Goal: Transaction & Acquisition: Purchase product/service

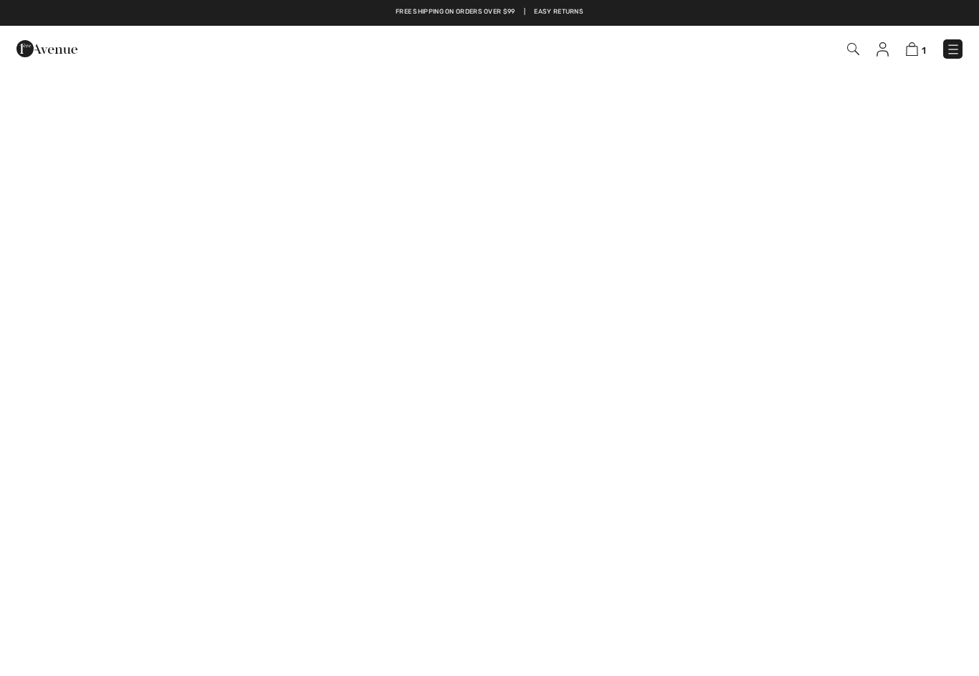
click at [39, 58] on img at bounding box center [46, 48] width 61 height 29
click at [27, 44] on img at bounding box center [46, 48] width 61 height 29
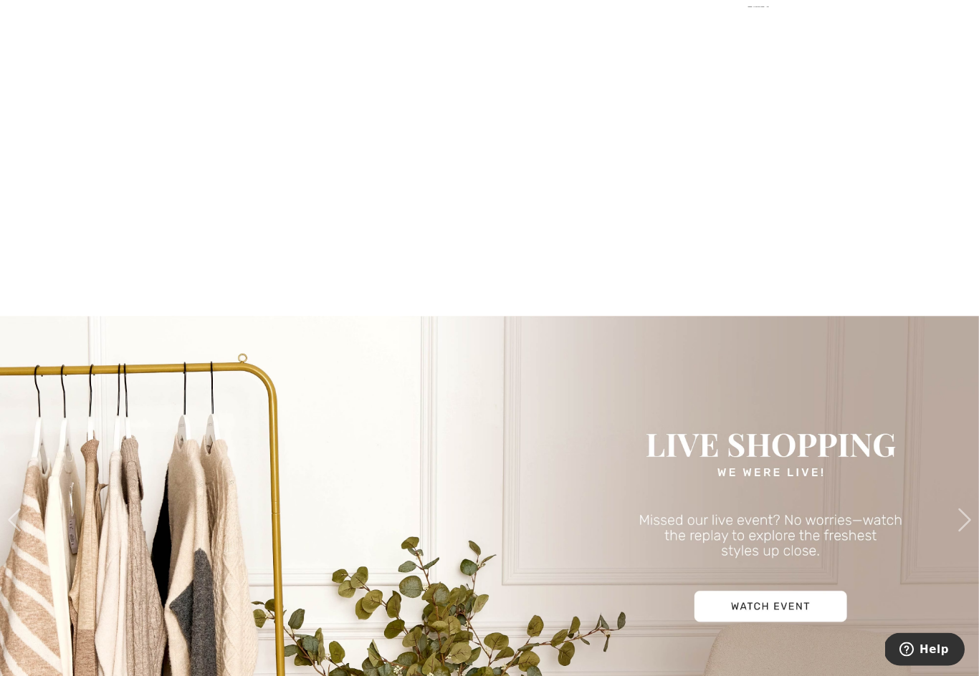
scroll to position [1303, 0]
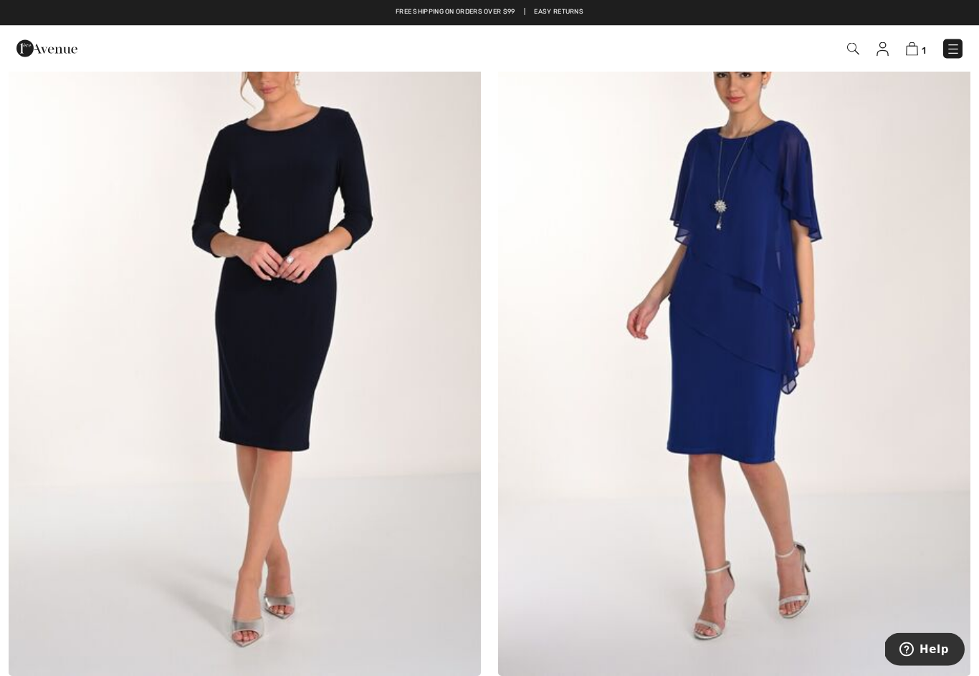
scroll to position [229, 0]
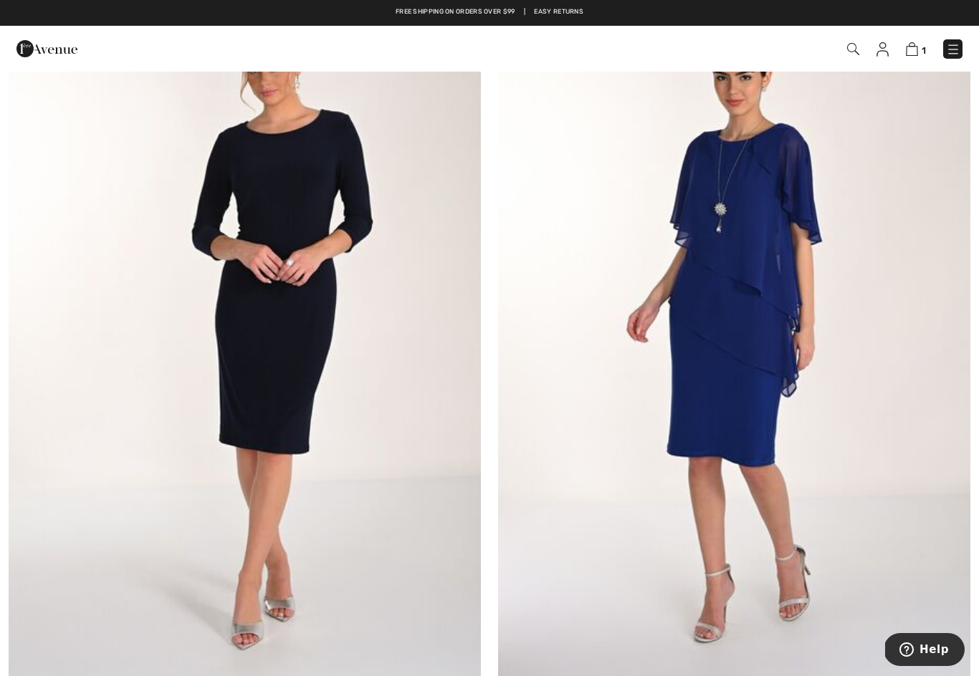
click at [817, 178] on img at bounding box center [734, 325] width 472 height 709
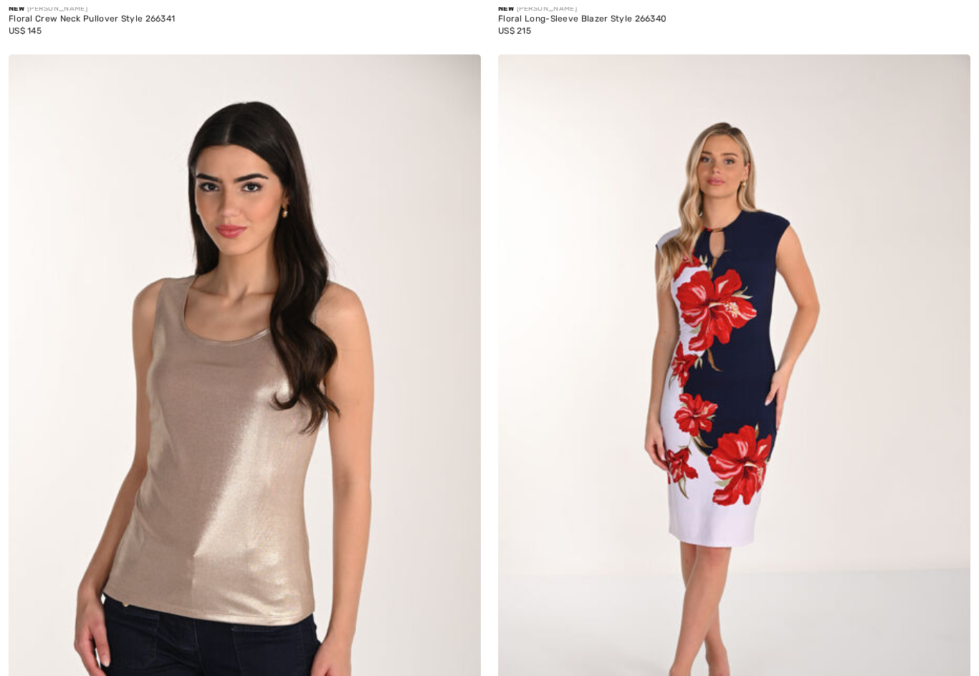
scroll to position [12717, 0]
